Goal: Find specific page/section: Find specific page/section

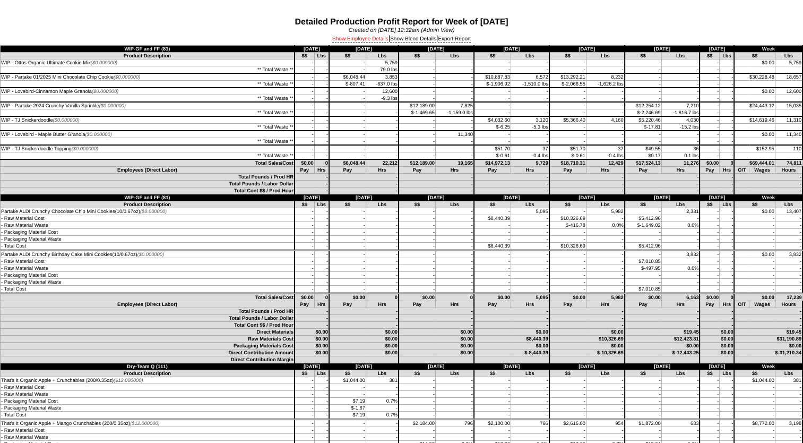
click at [363, 40] on link "Show Employee Details" at bounding box center [360, 39] width 56 height 6
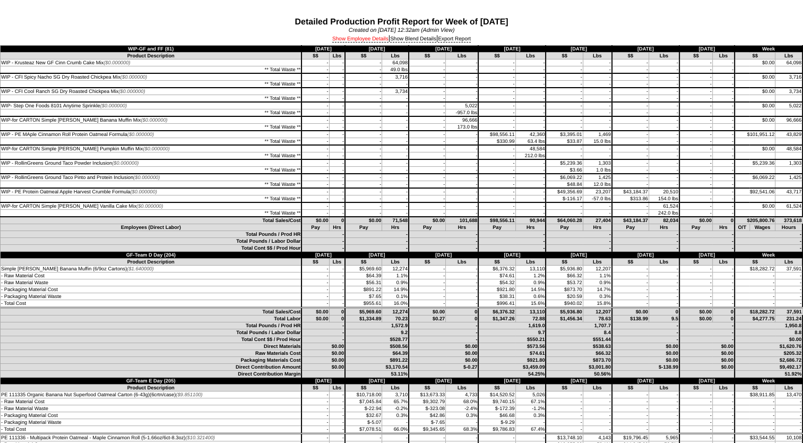
click at [365, 42] on link "Show Employee Details" at bounding box center [360, 39] width 56 height 6
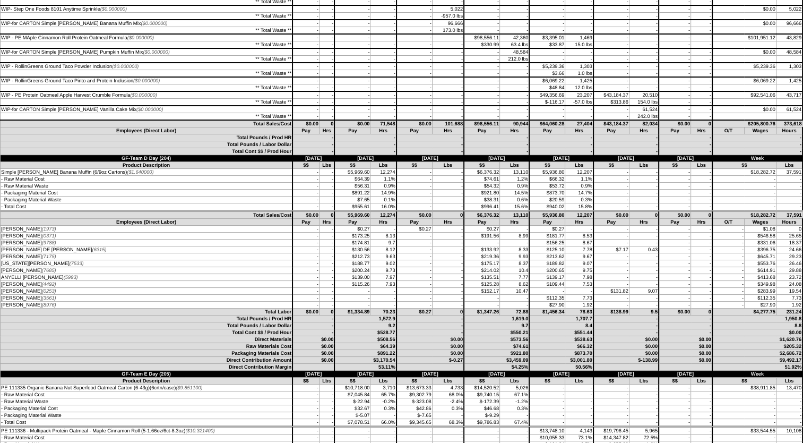
scroll to position [106, 0]
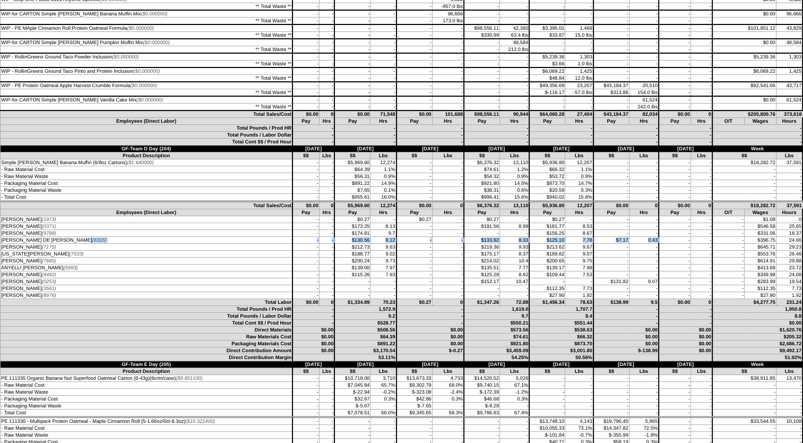
drag, startPoint x: 1, startPoint y: 244, endPoint x: 669, endPoint y: 242, distance: 667.5
click at [669, 242] on tr "MARIA DE LOURDES ESPEJO (6315) - - $130.56 8.12 - - $133.92" at bounding box center [402, 240] width 802 height 7
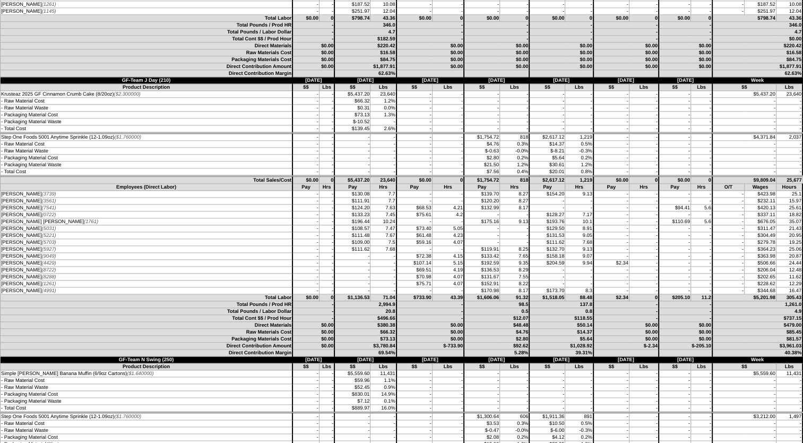
scroll to position [1380, 0]
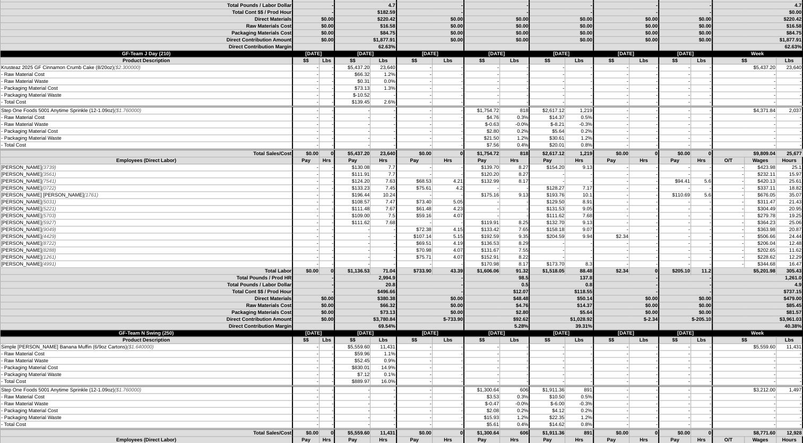
drag, startPoint x: 690, startPoint y: 203, endPoint x: 4, endPoint y: 207, distance: 685.6
click at [4, 207] on tbody "Employees (Direct Labor) Pay Hrs Pay Hrs Pay Hrs Pay Hrs Pay Hrs Pay Hrs Pay Hr…" at bounding box center [402, 212] width 802 height 110
click at [611, 247] on td "-" at bounding box center [611, 243] width 36 height 7
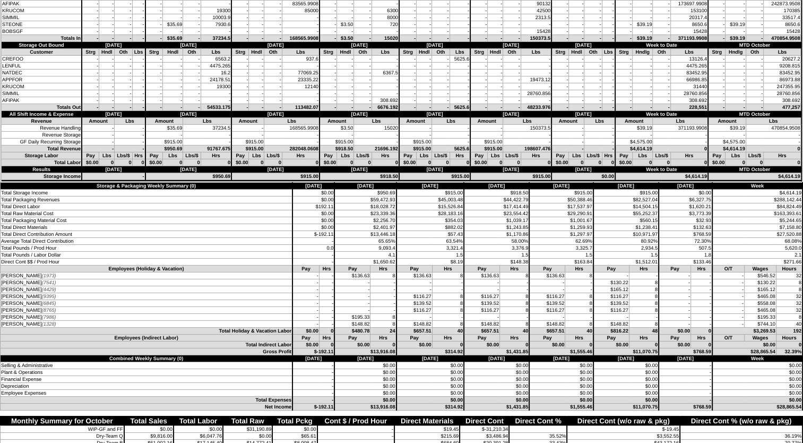
scroll to position [3714, 0]
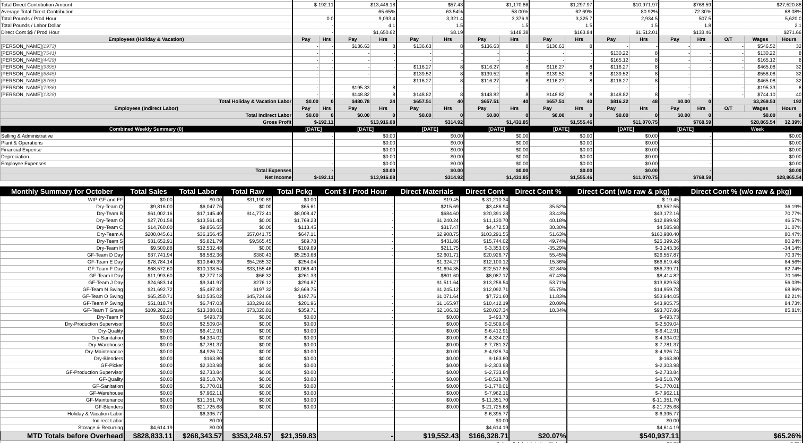
click at [242, 57] on td "DARIALYS CASTILLO (7541)" at bounding box center [147, 53] width 292 height 7
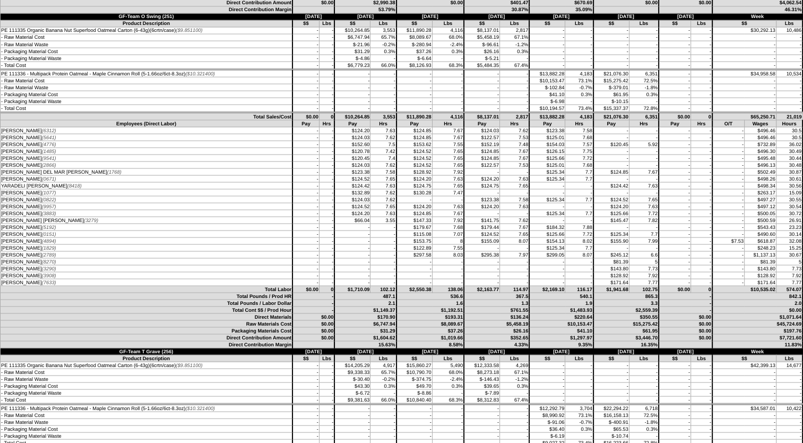
drag, startPoint x: 5, startPoint y: 222, endPoint x: 710, endPoint y: 224, distance: 705.2
click at [710, 196] on tr "CELIA GAITAN (1077) - - $132.89 7.62 $130.28 7.47 - 15.09" at bounding box center [402, 192] width 802 height 7
drag, startPoint x: 0, startPoint y: 222, endPoint x: 622, endPoint y: 220, distance: 621.9
click at [622, 196] on tr "CELIA GAITAN (1077) - - $132.89 7.62 $130.28 7.47 - 15.09" at bounding box center [402, 192] width 802 height 7
click at [84, 210] on td "DANIELA RODRIGUEZ (9957)" at bounding box center [147, 206] width 292 height 7
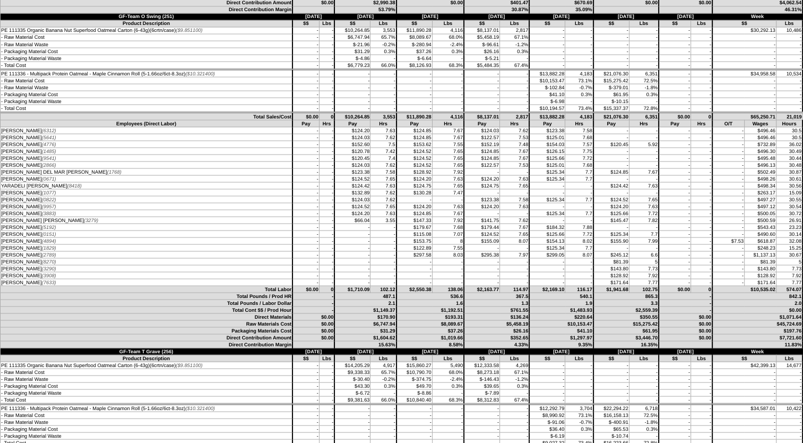
drag, startPoint x: 4, startPoint y: 222, endPoint x: 688, endPoint y: 221, distance: 683.4
click at [688, 196] on tr "CELIA GAITAN (1077) - - $132.89 7.62 $130.28 7.47 - 15.09" at bounding box center [402, 192] width 802 height 7
